Goal: Find contact information: Find contact information

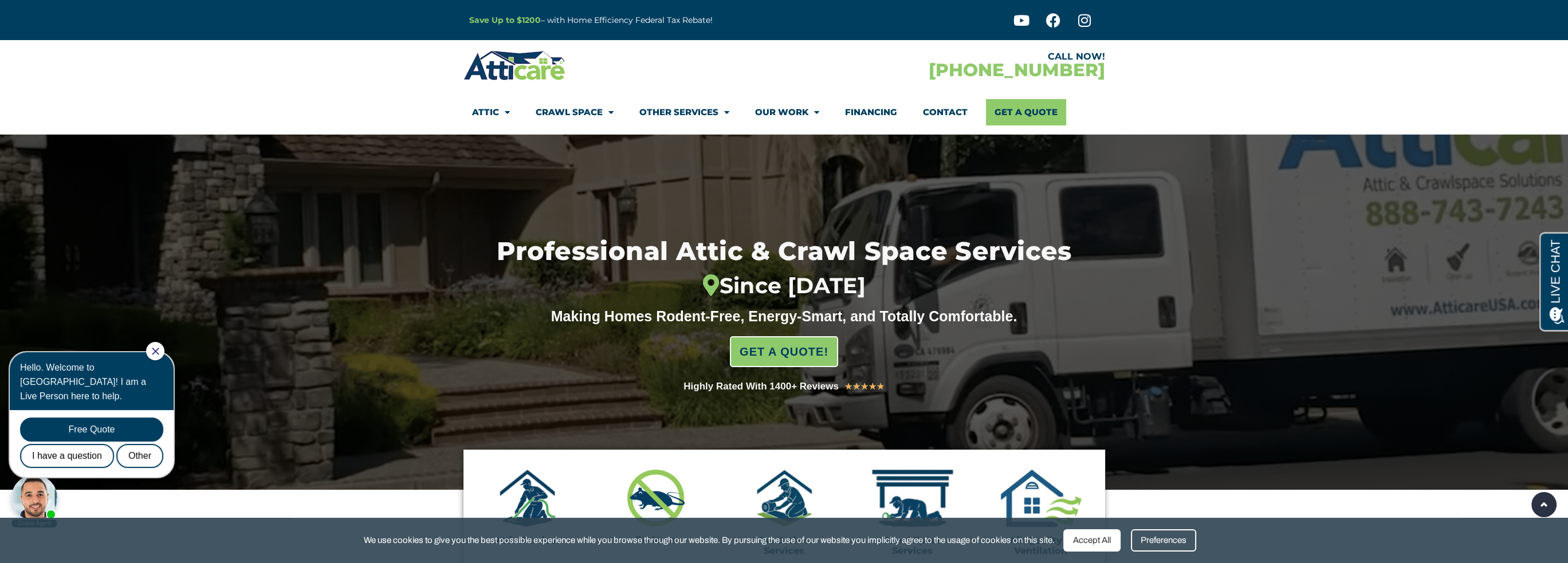
drag, startPoint x: 1233, startPoint y: 431, endPoint x: 709, endPoint y: 43, distance: 652.0
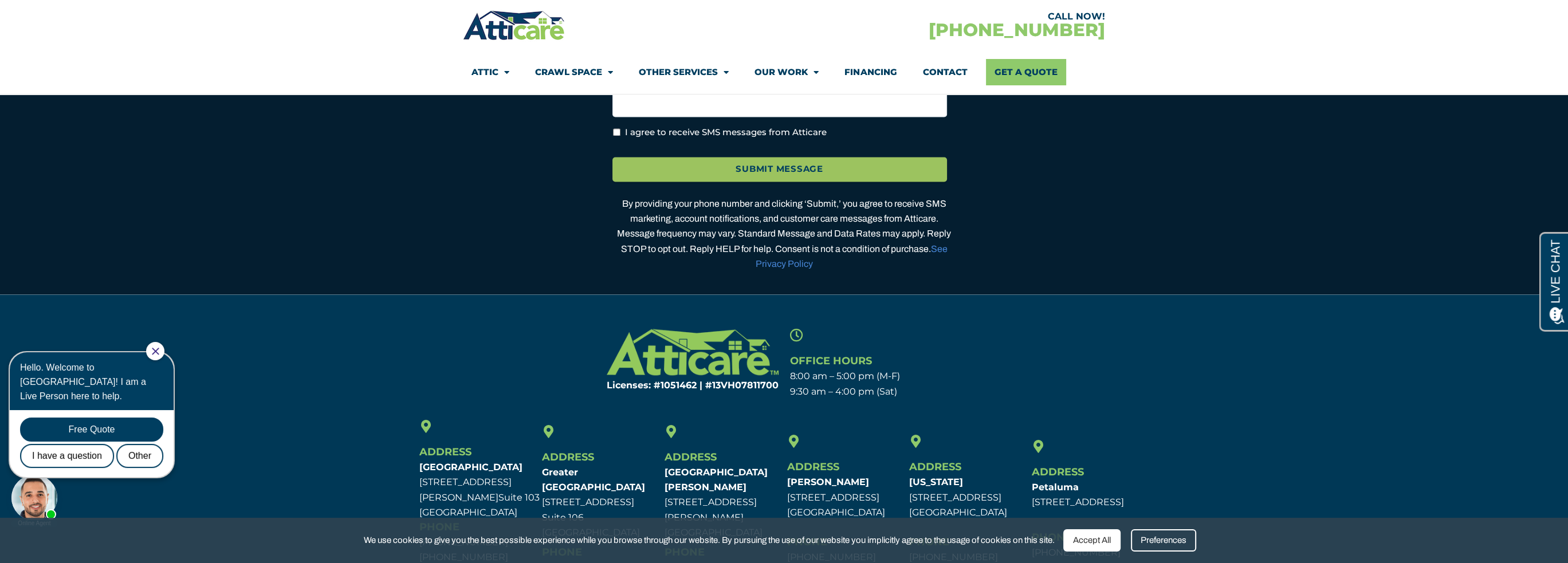
scroll to position [3623, 0]
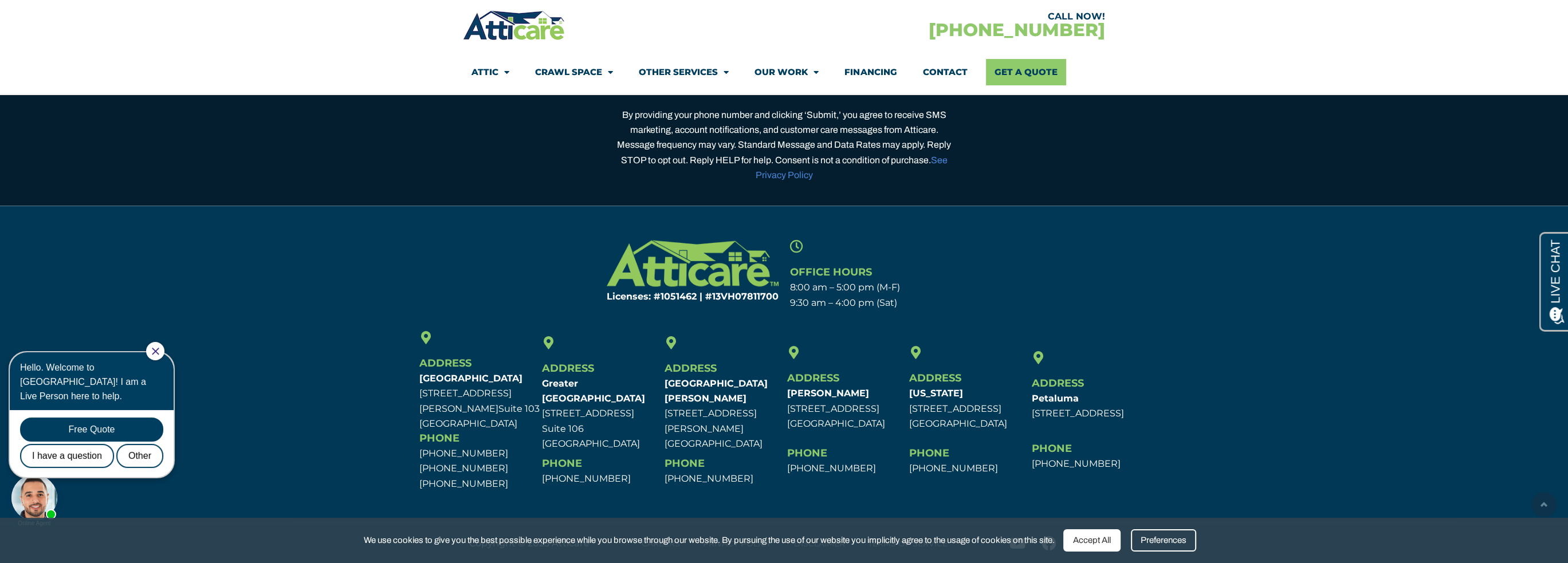
drag, startPoint x: 958, startPoint y: 187, endPoint x: 863, endPoint y: 577, distance: 401.4
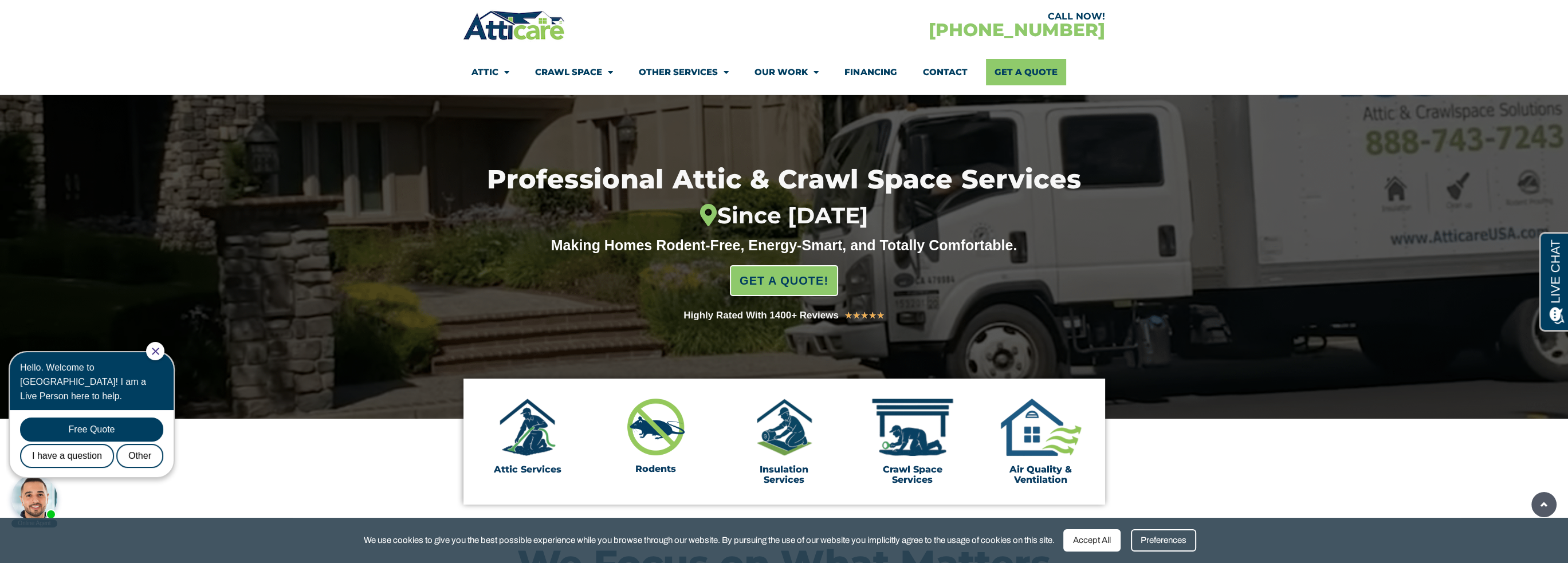
scroll to position [0, 0]
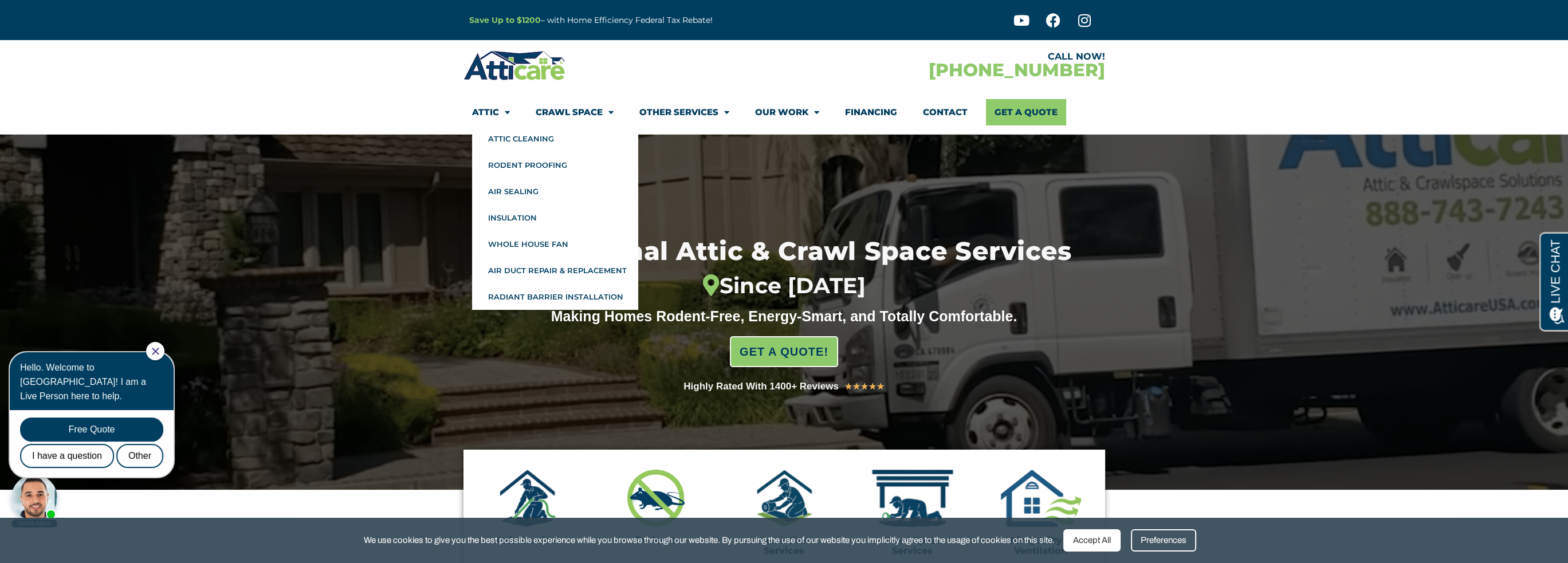
click at [484, 66] on img at bounding box center [515, 65] width 103 height 33
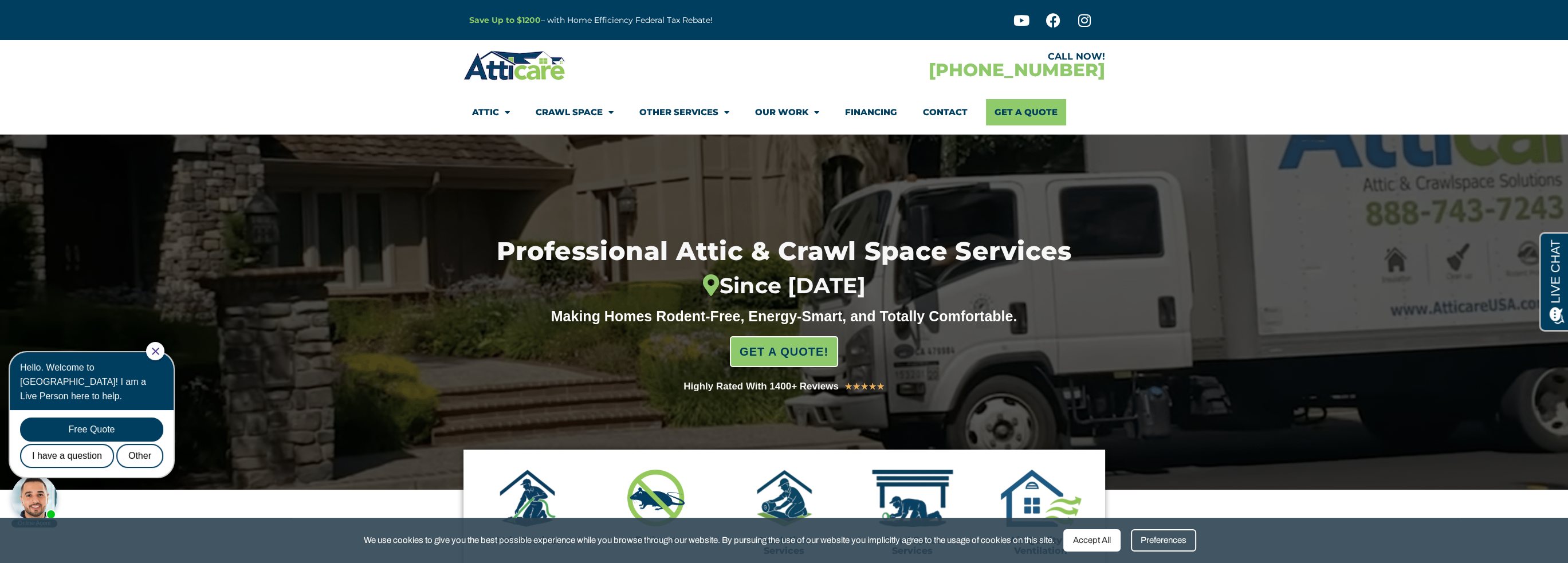
click at [941, 115] on link "Contact" at bounding box center [945, 112] width 45 height 26
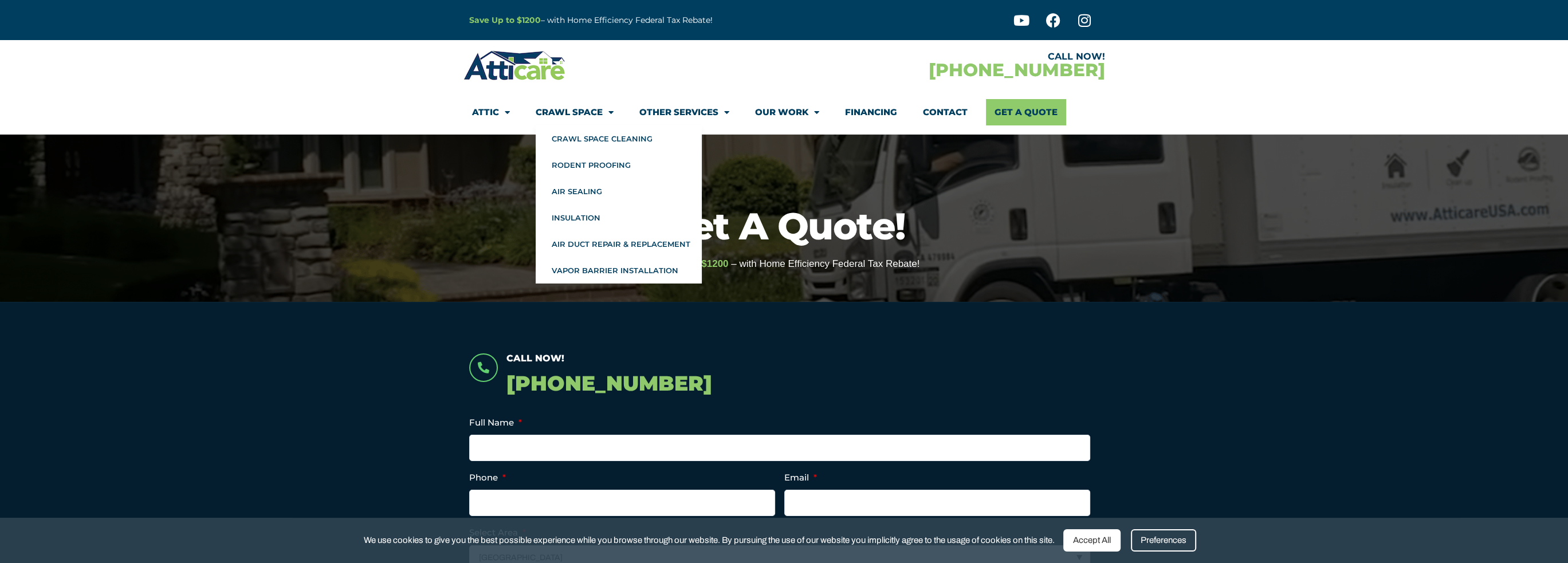
click at [369, 181] on div at bounding box center [784, 218] width 1568 height 167
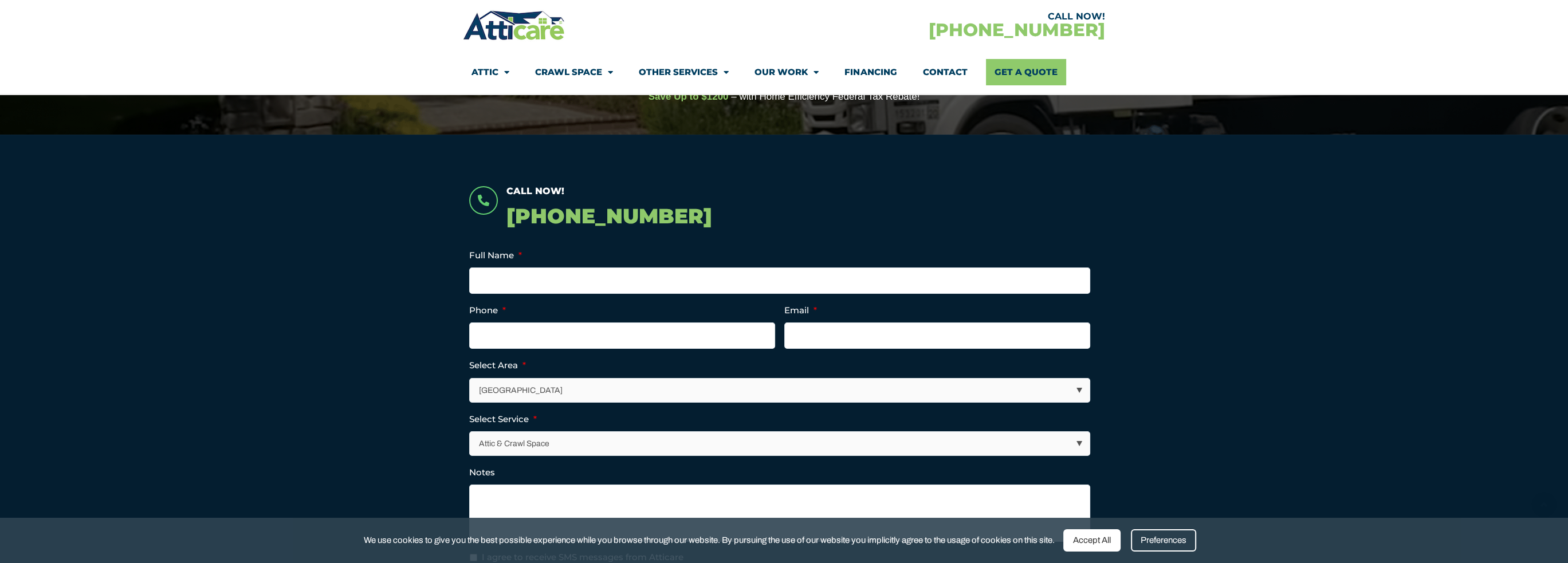
scroll to position [687, 0]
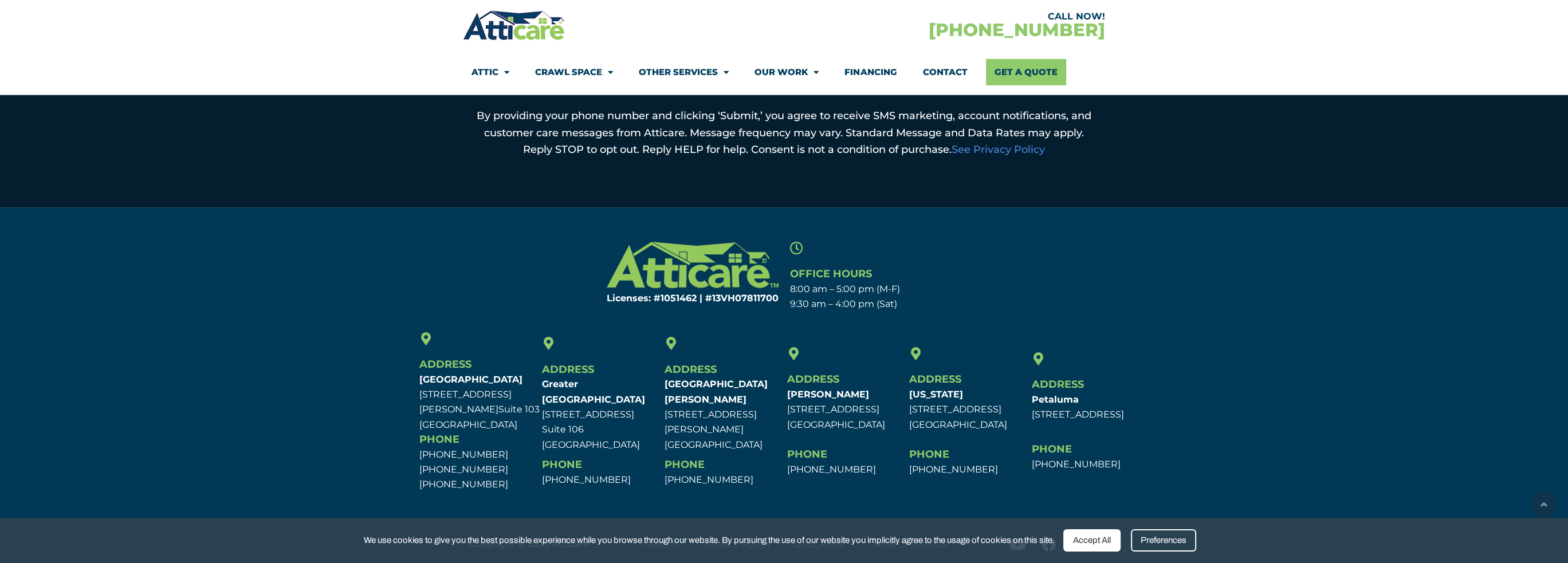
drag, startPoint x: 354, startPoint y: 470, endPoint x: 420, endPoint y: 386, distance: 106.8
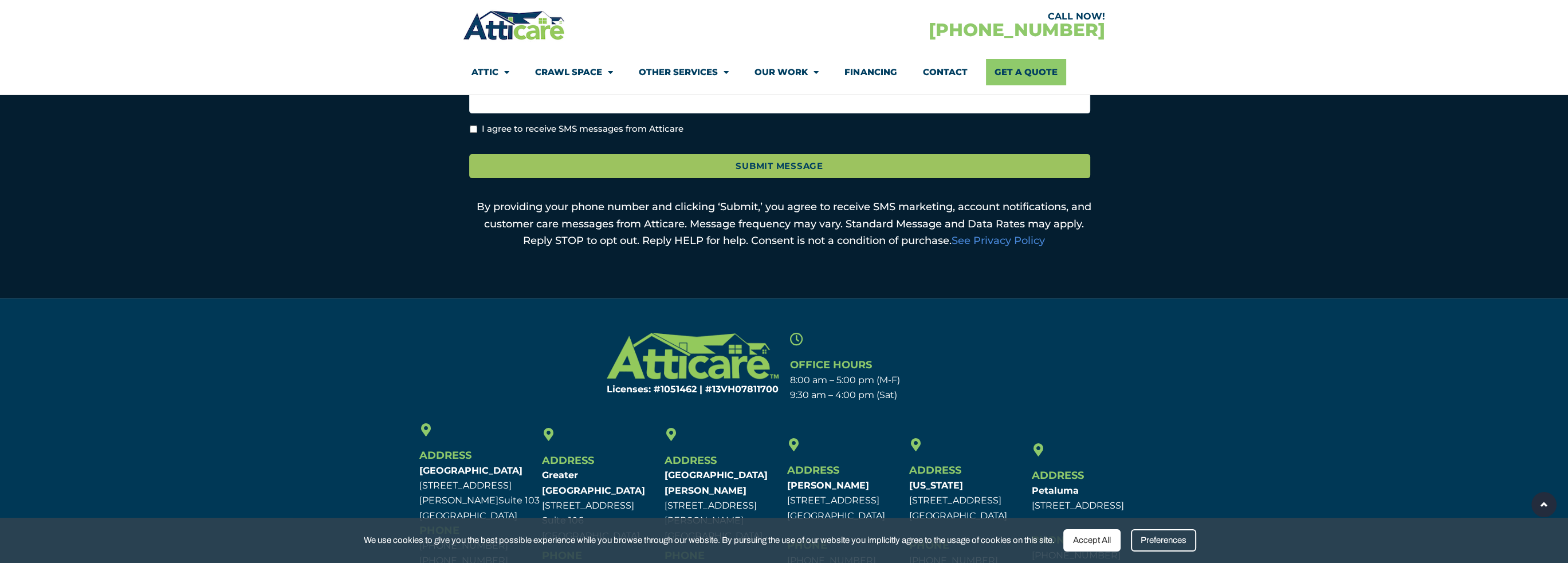
scroll to position [0, 0]
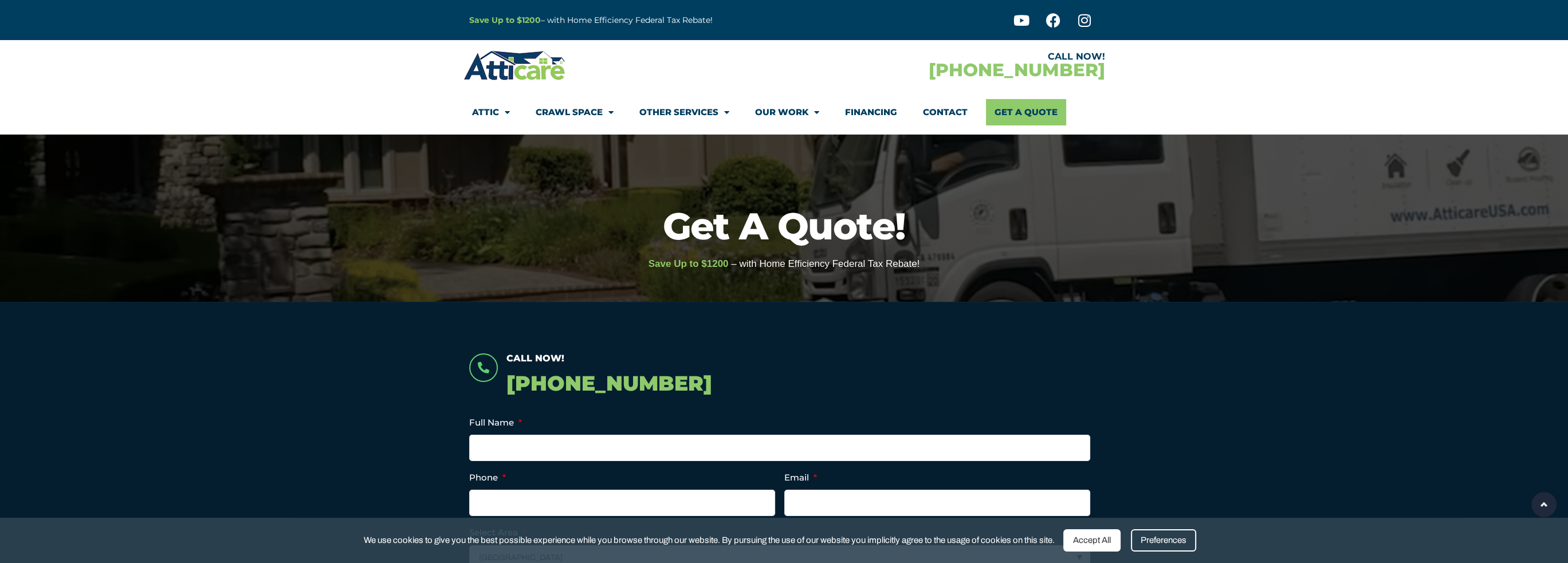
drag, startPoint x: 933, startPoint y: 458, endPoint x: 607, endPoint y: 134, distance: 459.6
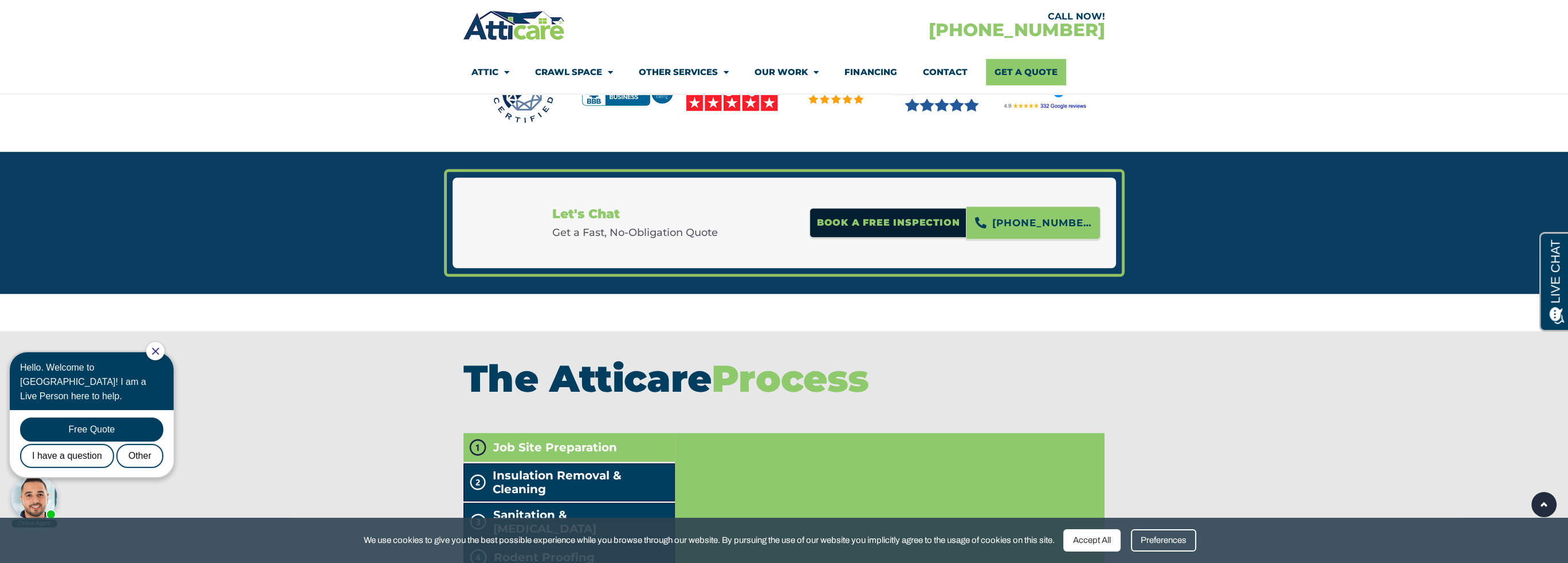
scroll to position [103, 0]
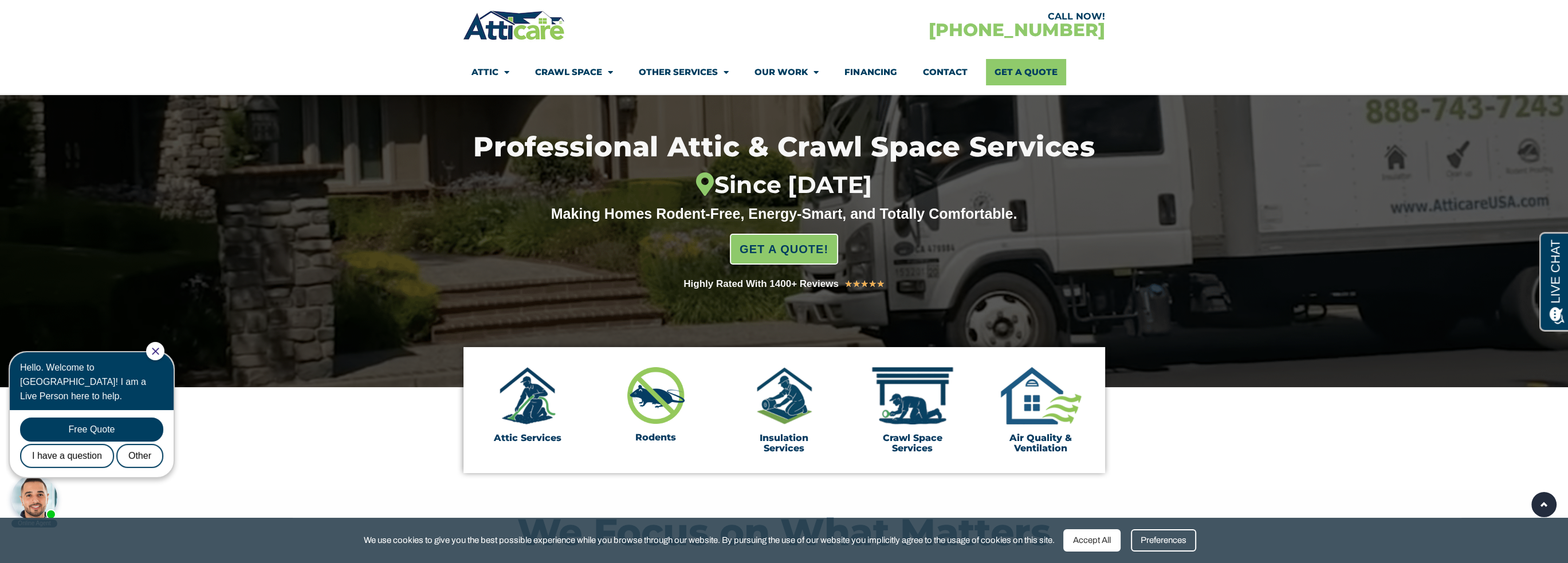
drag, startPoint x: 1218, startPoint y: 415, endPoint x: 558, endPoint y: 66, distance: 746.6
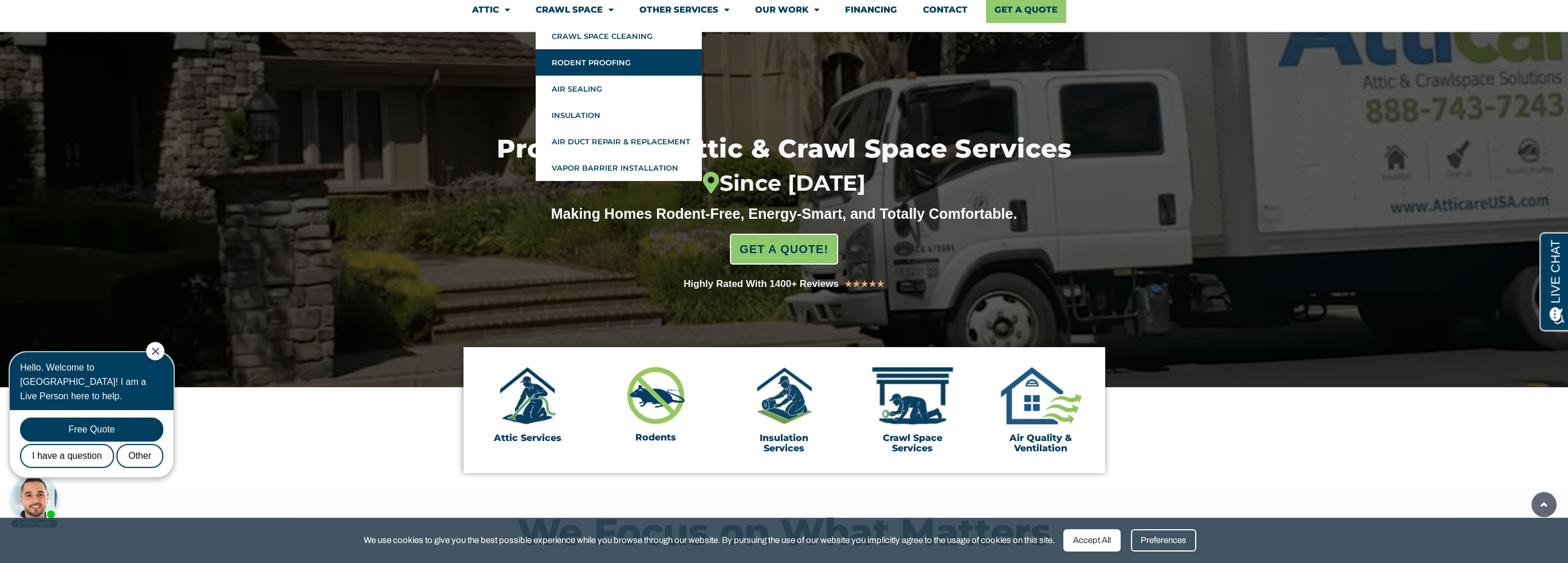
scroll to position [0, 0]
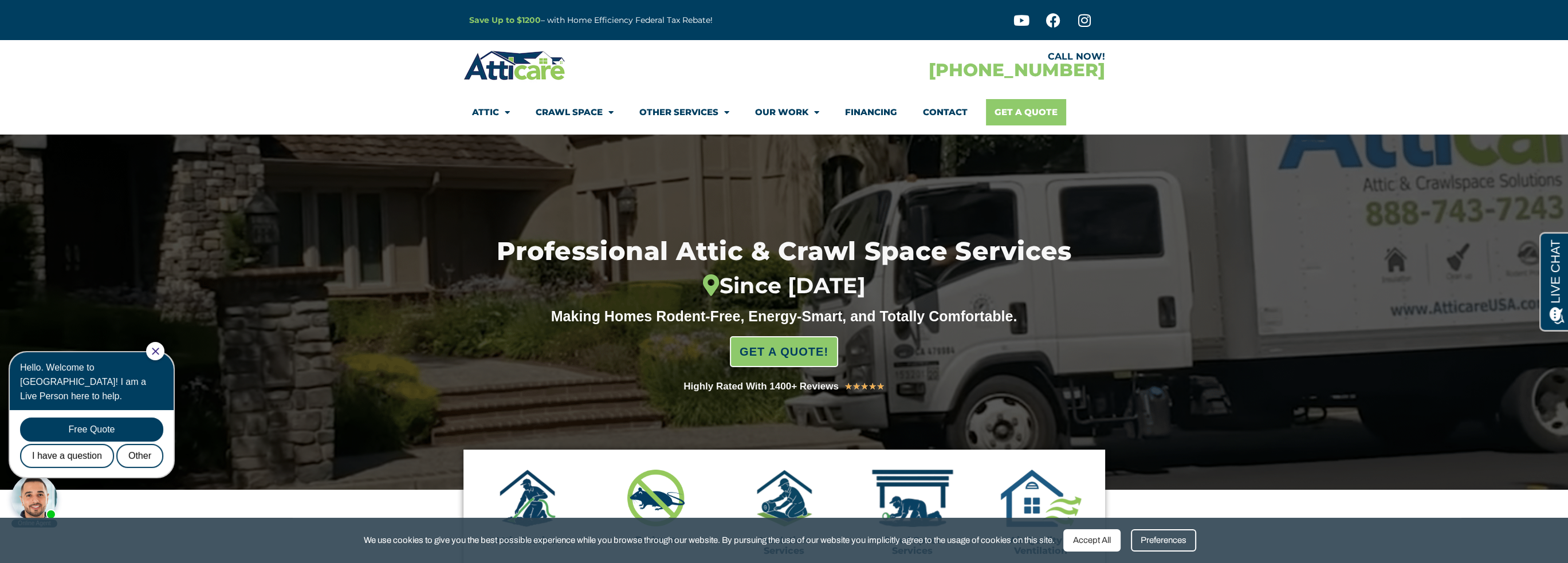
click at [1004, 112] on link "Get A Quote" at bounding box center [1026, 112] width 80 height 26
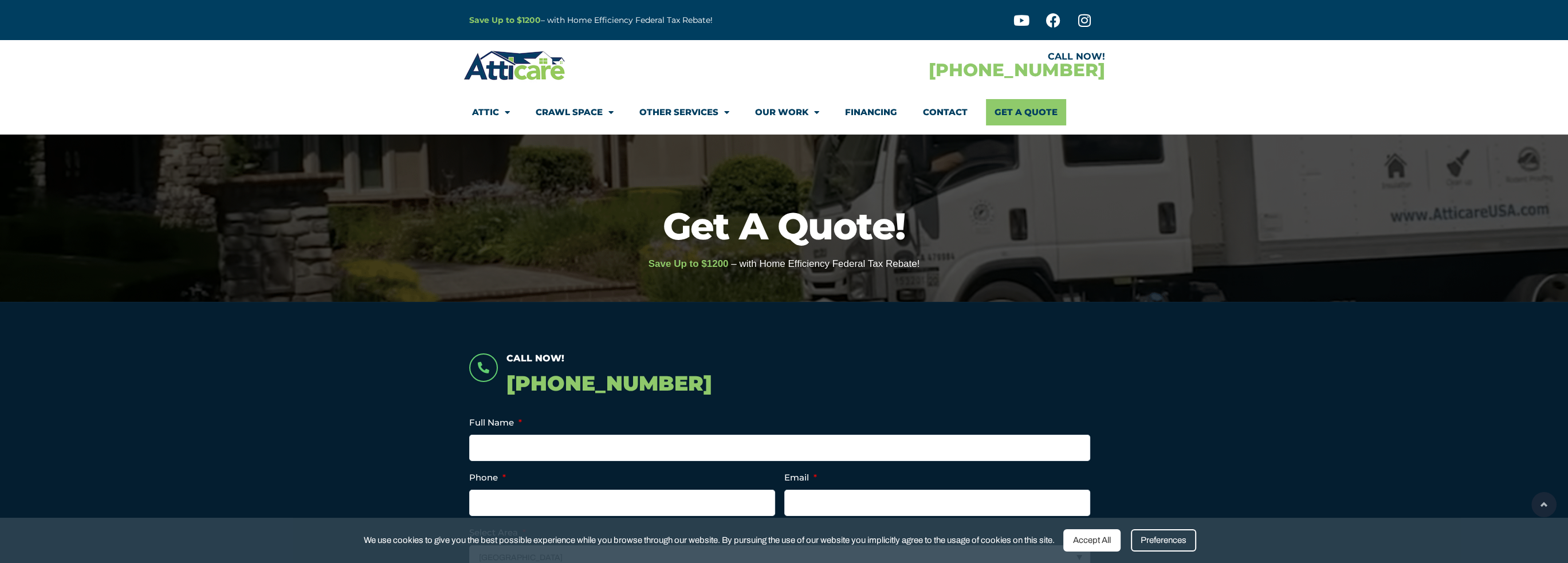
drag, startPoint x: 965, startPoint y: 168, endPoint x: 638, endPoint y: 39, distance: 351.5
click at [549, 69] on img at bounding box center [515, 65] width 103 height 33
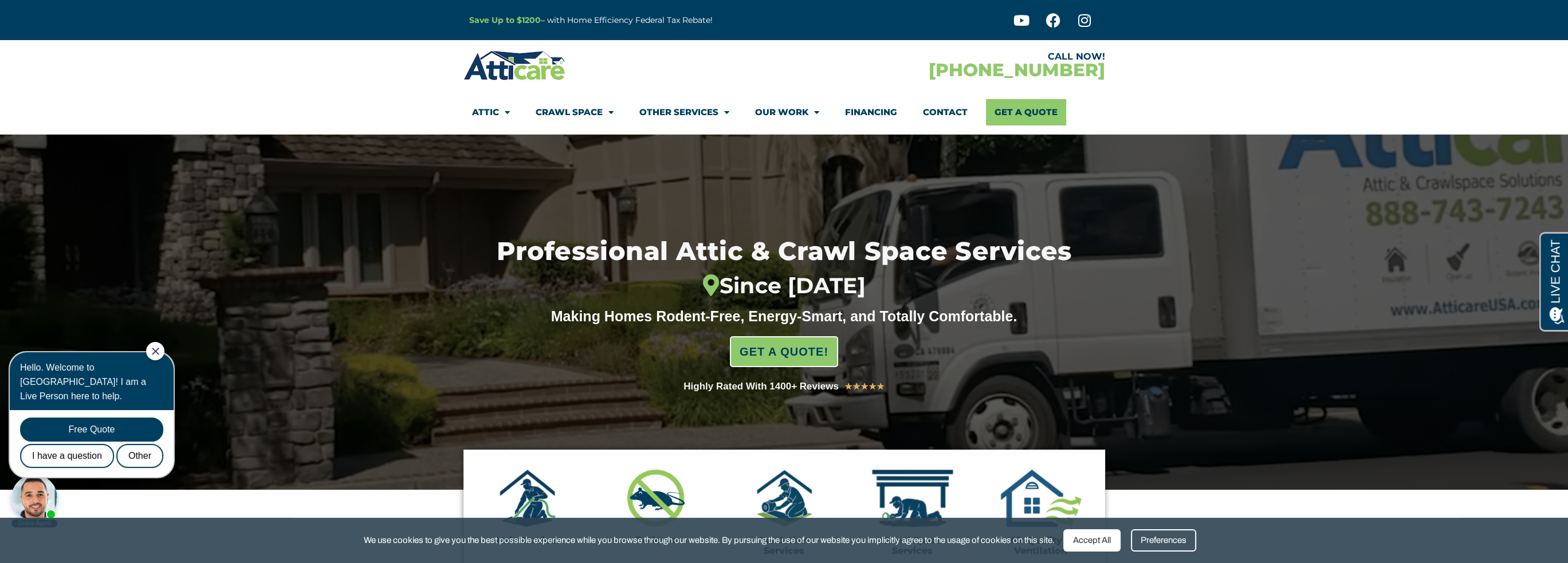
click at [515, 20] on strong "Save Up to $1200" at bounding box center [505, 20] width 71 height 10
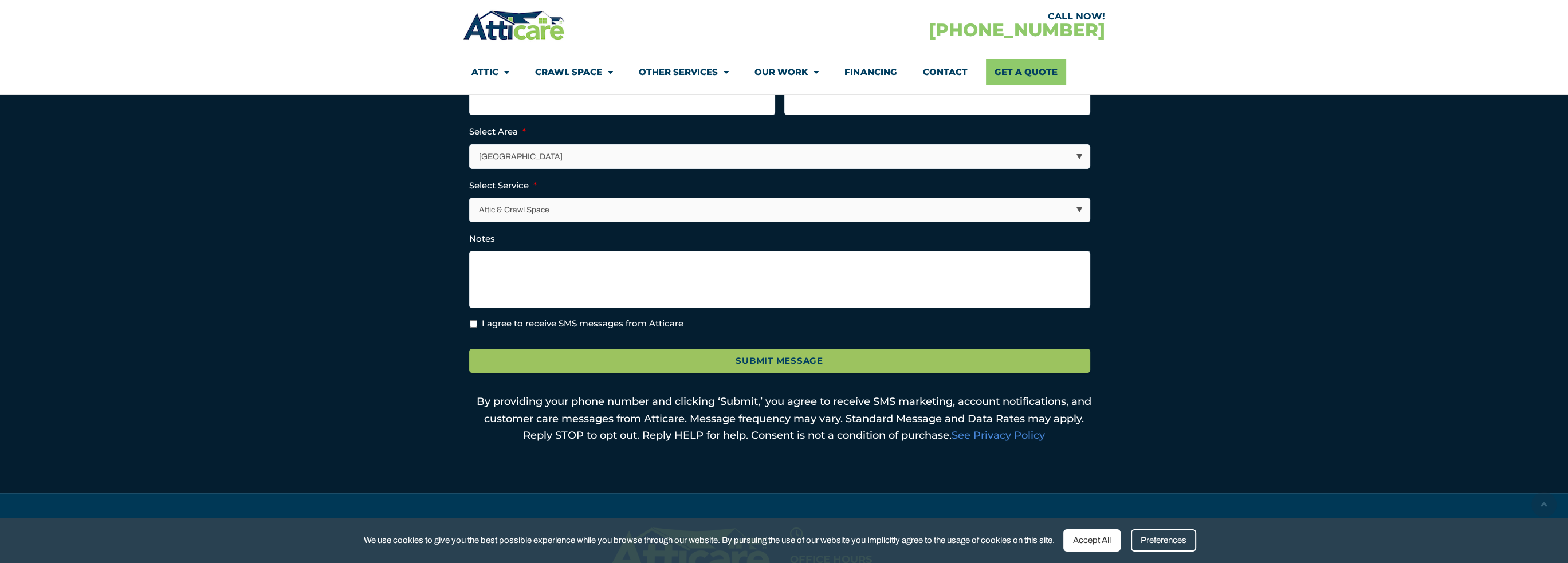
scroll to position [687, 0]
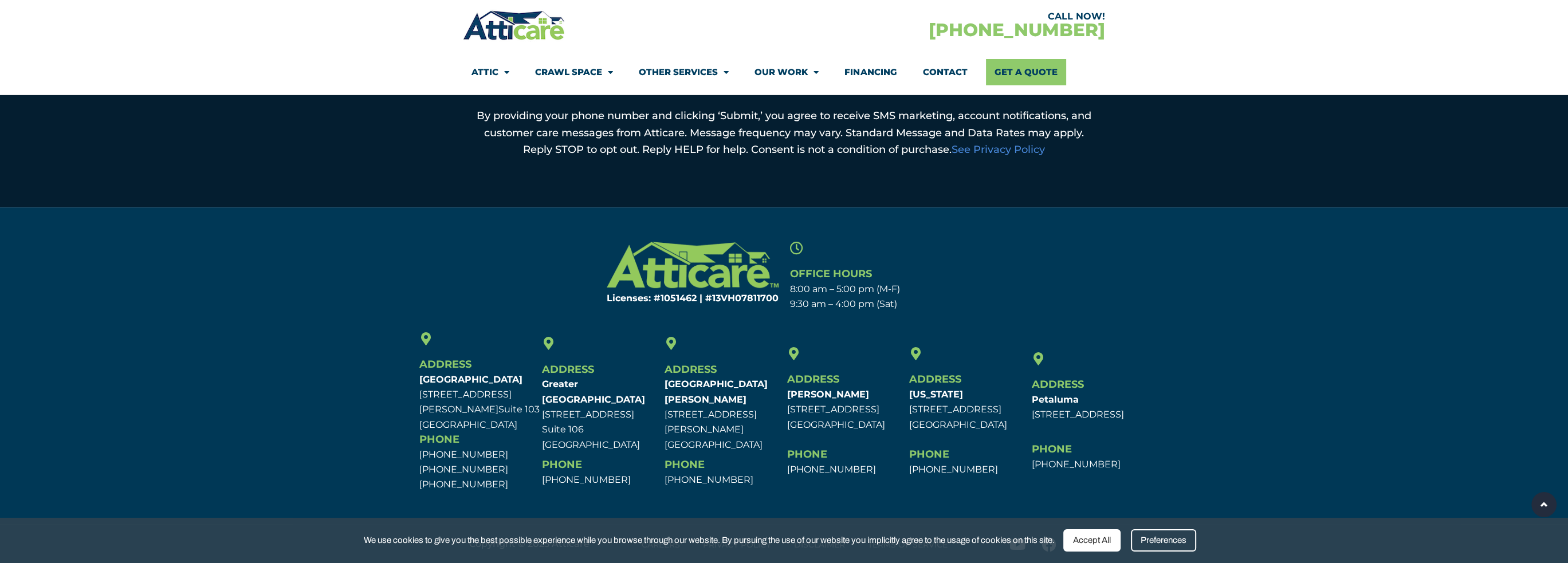
click at [732, 338] on div "Address [GEOGRAPHIC_DATA][PERSON_NAME] [STREET_ADDRESS][PERSON_NAME] Phone [PHO…" at bounding box center [723, 412] width 123 height 166
